Goal: Navigation & Orientation: Find specific page/section

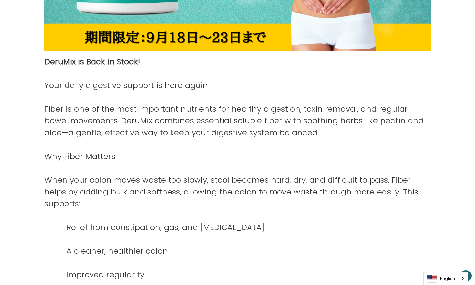
scroll to position [263, 0]
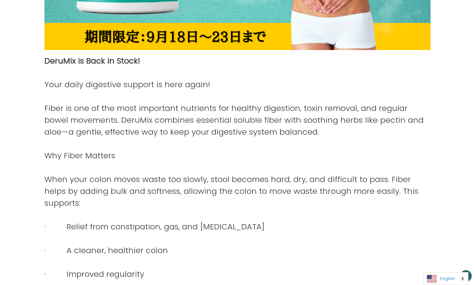
click at [441, 283] on link "English" at bounding box center [446, 279] width 44 height 12
click at [442, 266] on link "日本語" at bounding box center [441, 266] width 34 height 12
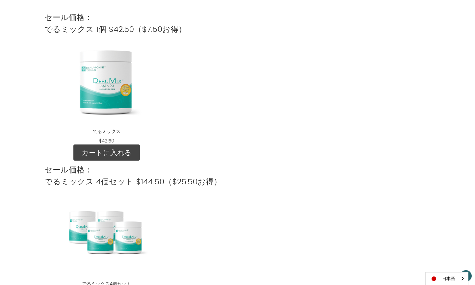
scroll to position [724, 0]
